Goal: Task Accomplishment & Management: Manage account settings

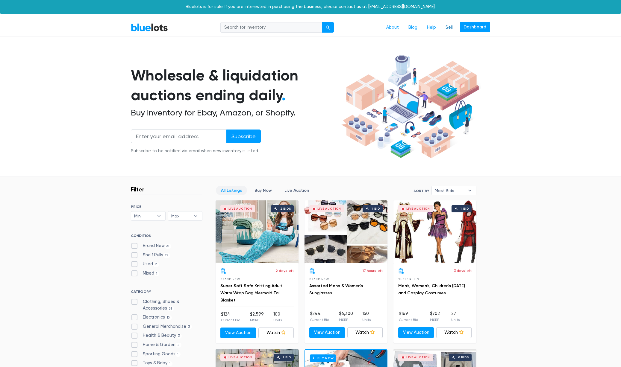
click at [451, 27] on link "Sell" at bounding box center [449, 27] width 17 height 11
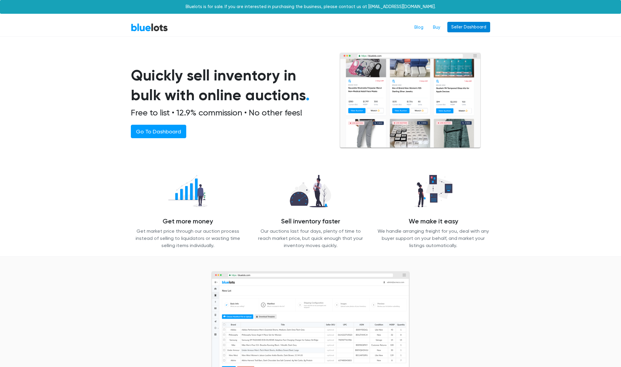
click at [455, 29] on link "Seller Dashboard" at bounding box center [468, 27] width 43 height 11
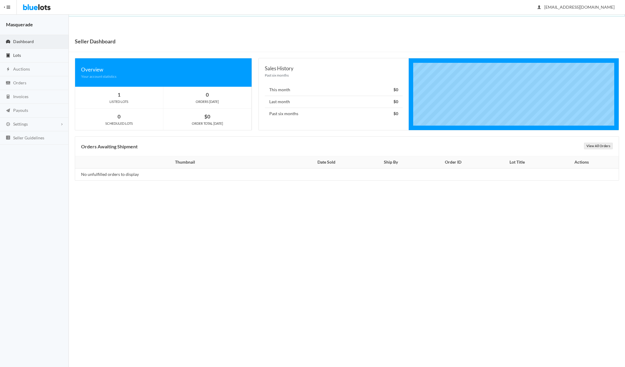
click at [19, 51] on link "Lots" at bounding box center [34, 56] width 69 height 14
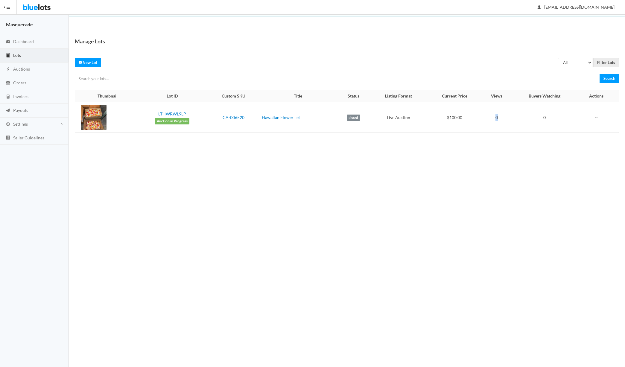
drag, startPoint x: 494, startPoint y: 118, endPoint x: 507, endPoint y: 114, distance: 14.0
click at [507, 114] on td "0" at bounding box center [496, 117] width 29 height 31
click at [479, 211] on body "Bluelots is for sale. If you are interested in purchasing the business, please …" at bounding box center [312, 183] width 625 height 367
